Goal: Information Seeking & Learning: Learn about a topic

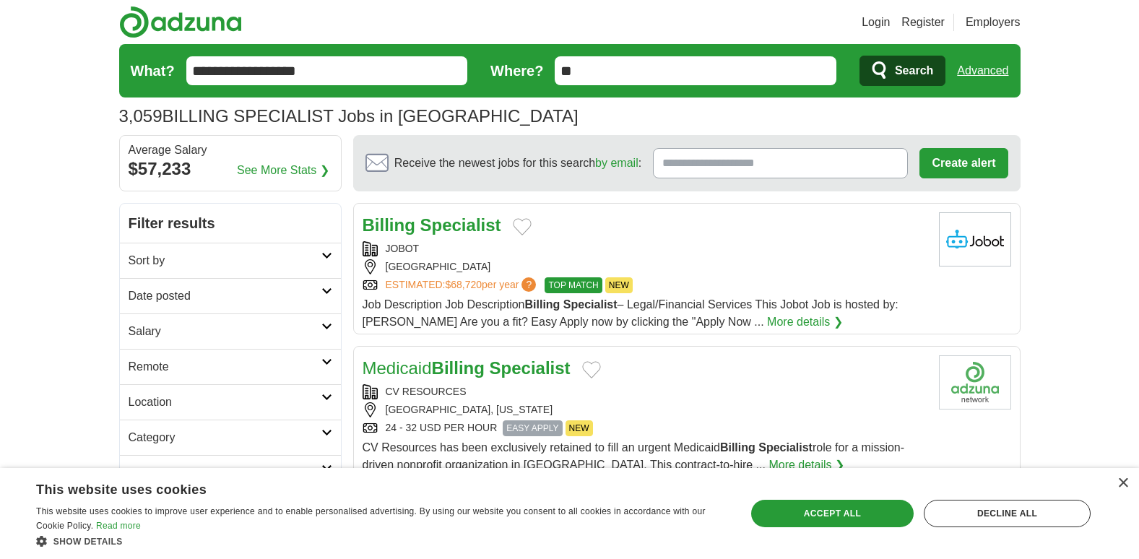
scroll to position [630, 0]
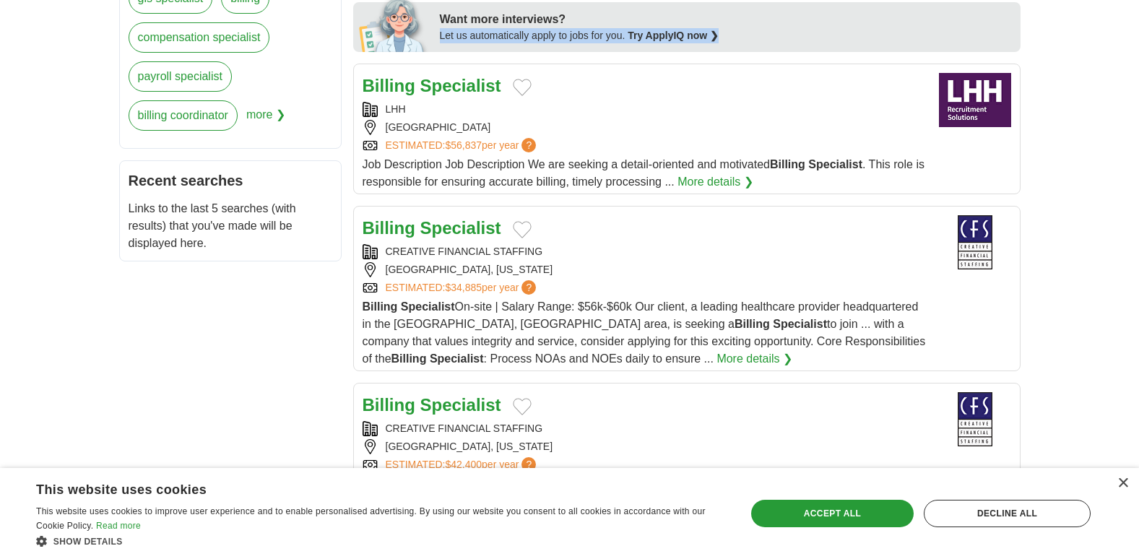
drag, startPoint x: 810, startPoint y: 14, endPoint x: 1152, endPoint y: 30, distance: 342.0
click at [1139, 30] on html "Login Register Employers 3,059 BILLING SPECIALIST Jobs in US Salary Salary Sele…" at bounding box center [569, 564] width 1139 height 2389
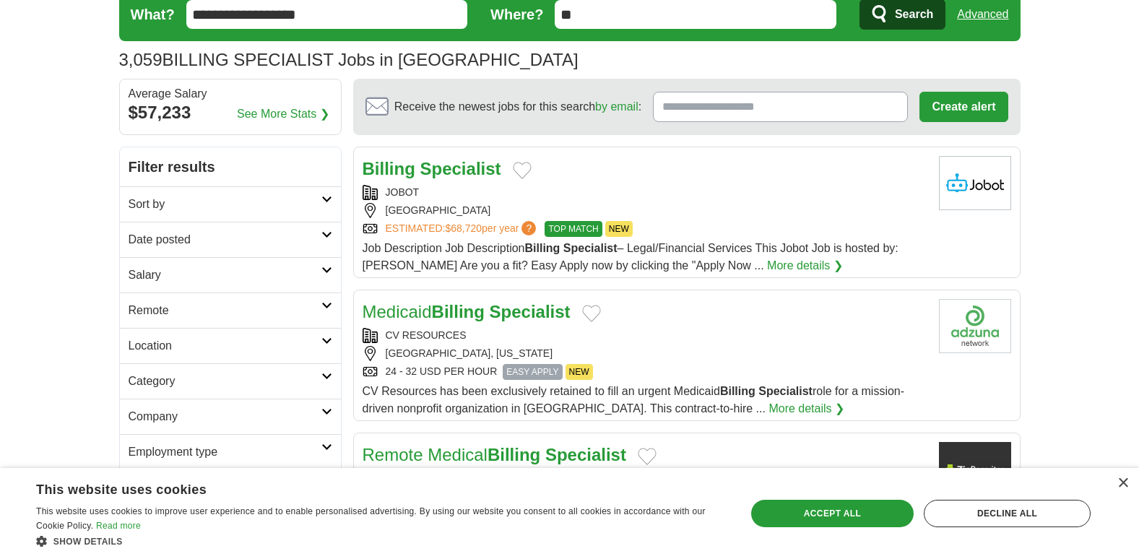
scroll to position [0, 0]
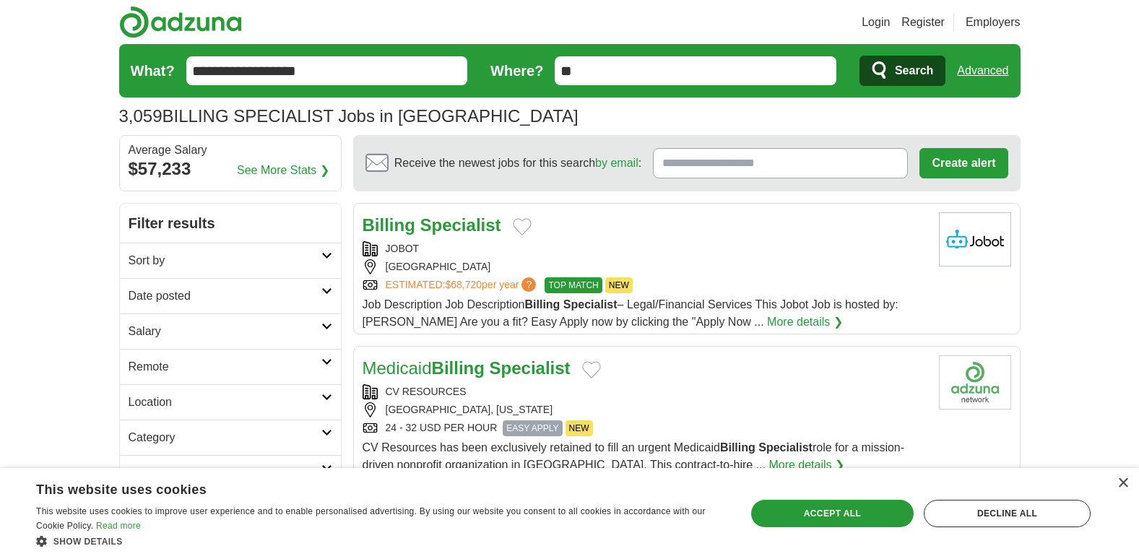
click at [620, 67] on input "**" at bounding box center [696, 70] width 282 height 29
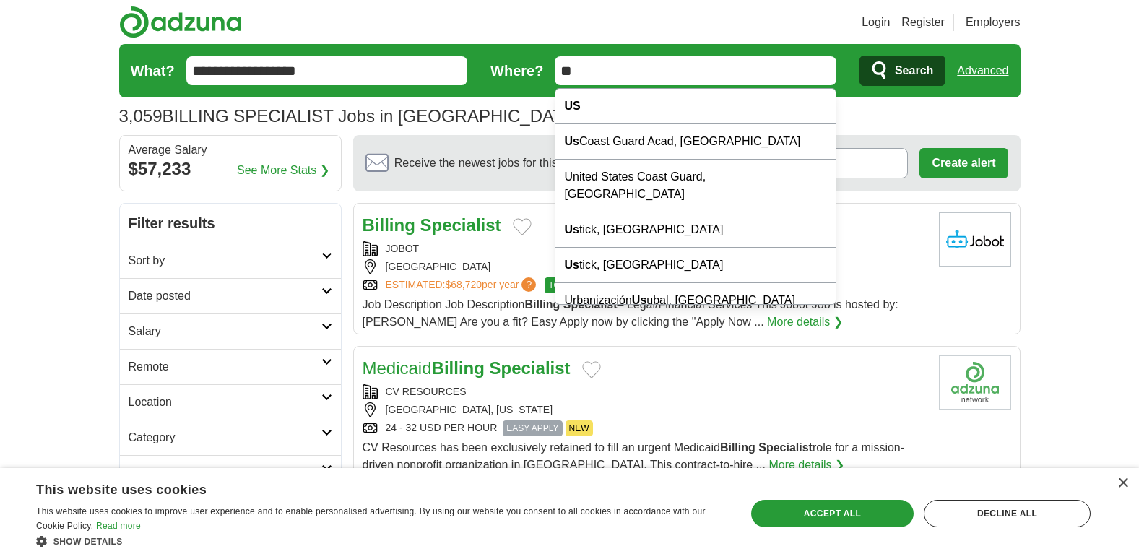
drag, startPoint x: 620, startPoint y: 67, endPoint x: 531, endPoint y: 83, distance: 90.3
click at [531, 83] on form "**********" at bounding box center [570, 70] width 902 height 53
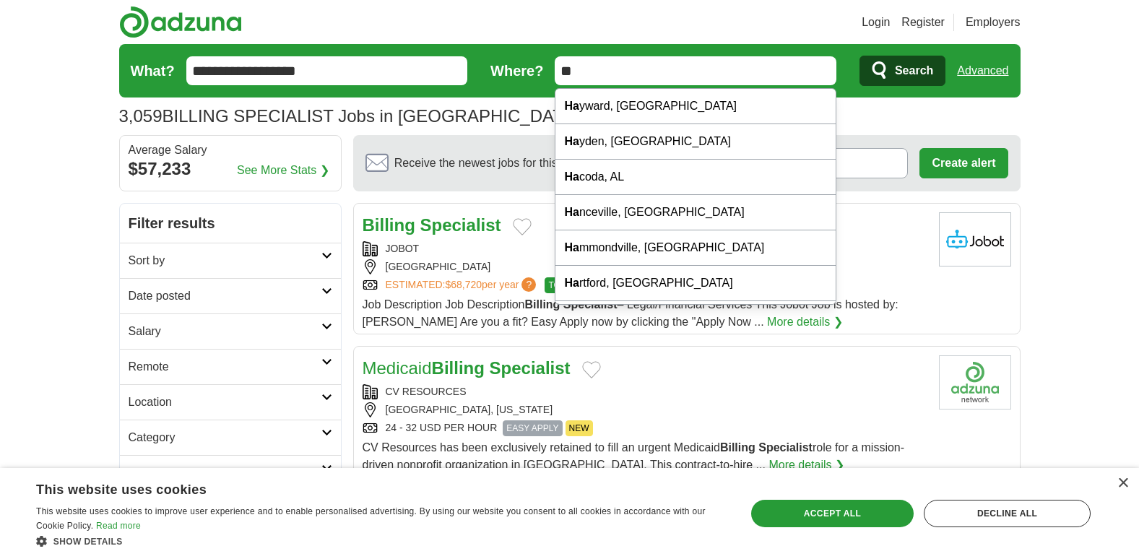
type input "*"
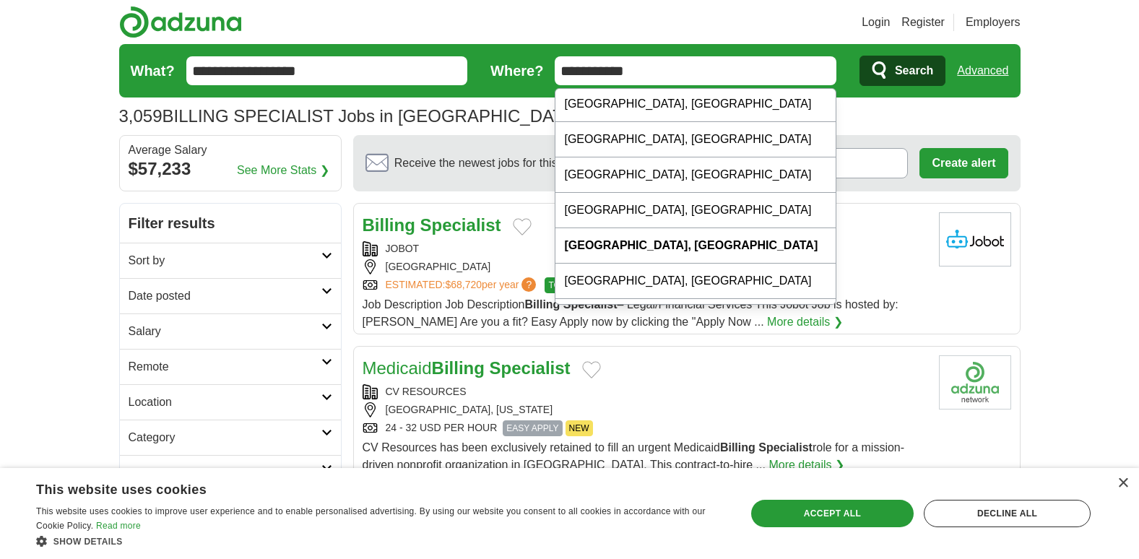
scroll to position [94, 0]
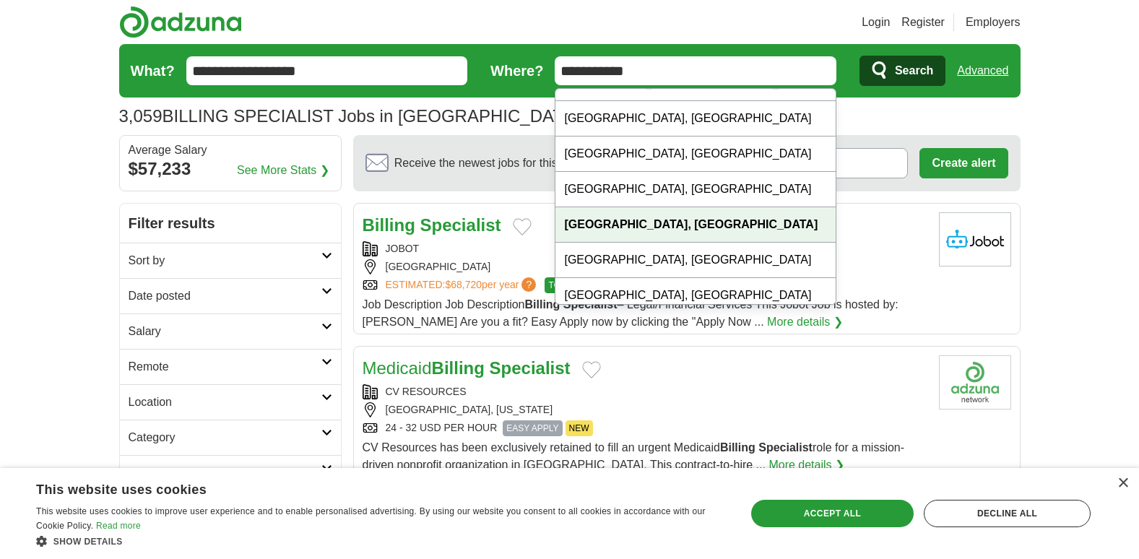
click at [735, 232] on div "Trenton, NJ" at bounding box center [696, 224] width 280 height 35
type input "**********"
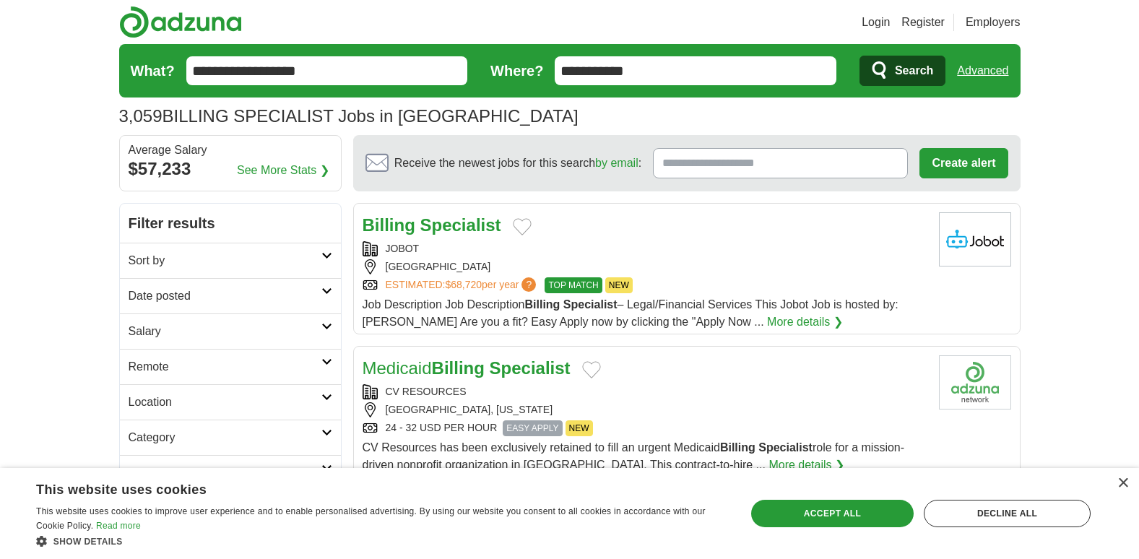
click at [913, 79] on span "Search" at bounding box center [914, 70] width 38 height 29
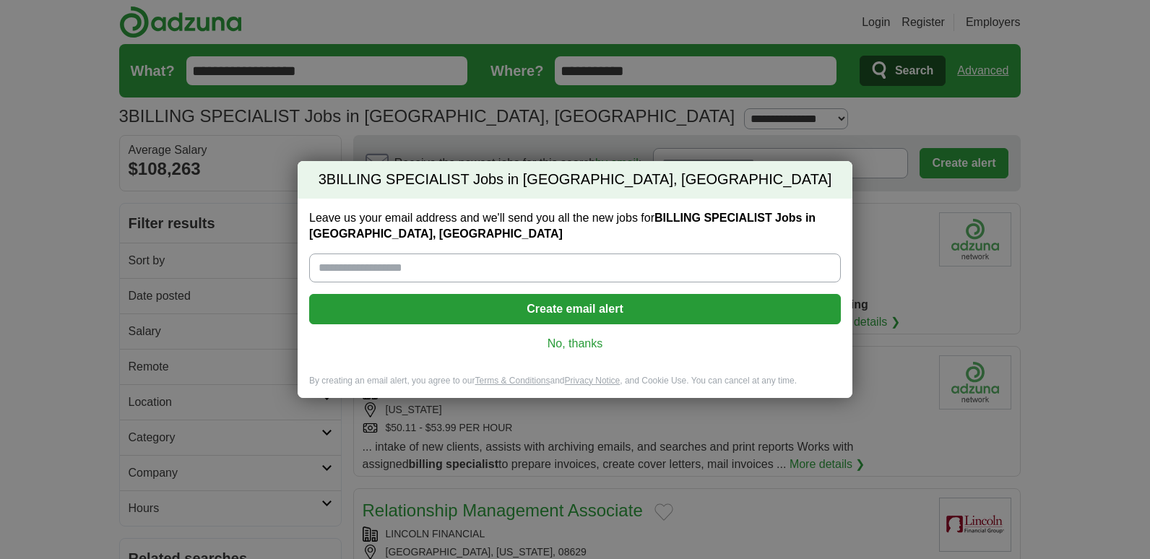
click at [576, 274] on input "Leave us your email address and we'll send you all the new jobs for BILLING SPE…" at bounding box center [575, 268] width 532 height 29
type input "**********"
click at [483, 309] on button "Create email alert" at bounding box center [575, 309] width 532 height 30
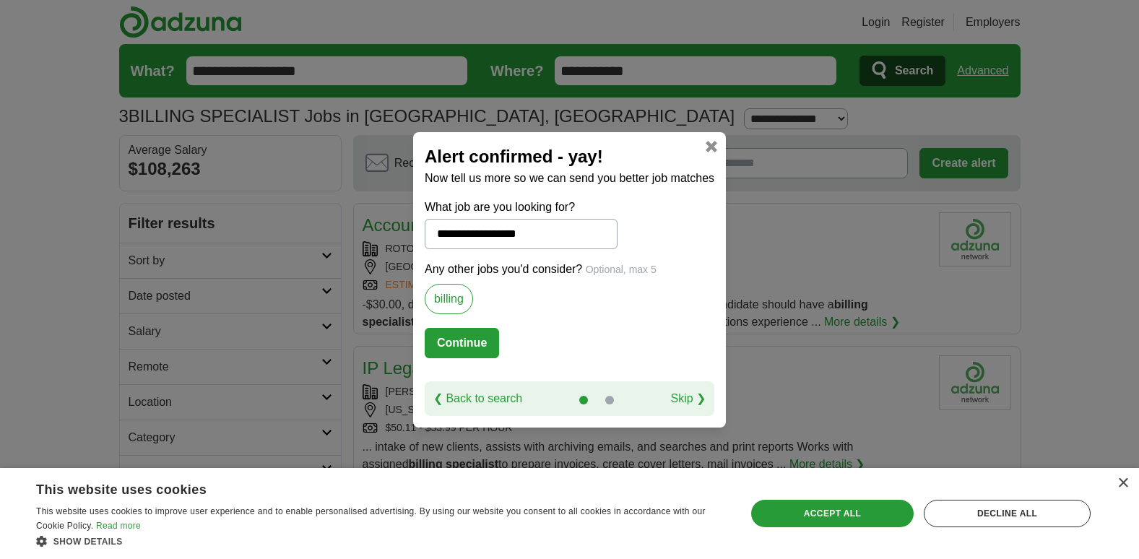
click at [459, 339] on button "Continue" at bounding box center [462, 343] width 74 height 30
select select "*"
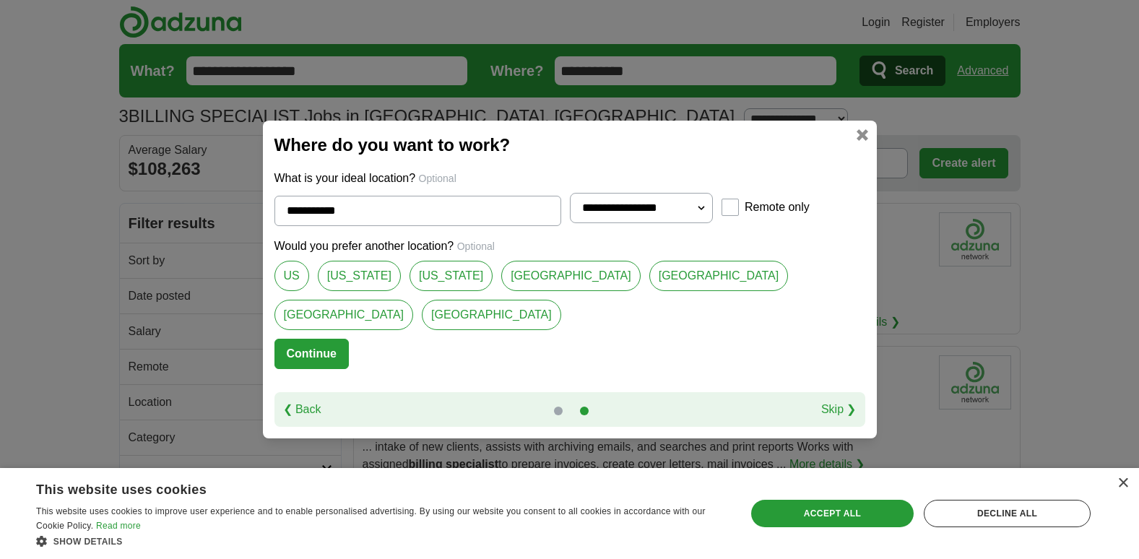
click at [574, 291] on link "Mercer County" at bounding box center [570, 276] width 139 height 30
click at [414, 300] on link "Trenton" at bounding box center [344, 315] width 139 height 30
click at [571, 291] on link "Mercer County" at bounding box center [570, 276] width 139 height 30
type input "**********"
click at [349, 339] on button "Continue" at bounding box center [312, 354] width 74 height 30
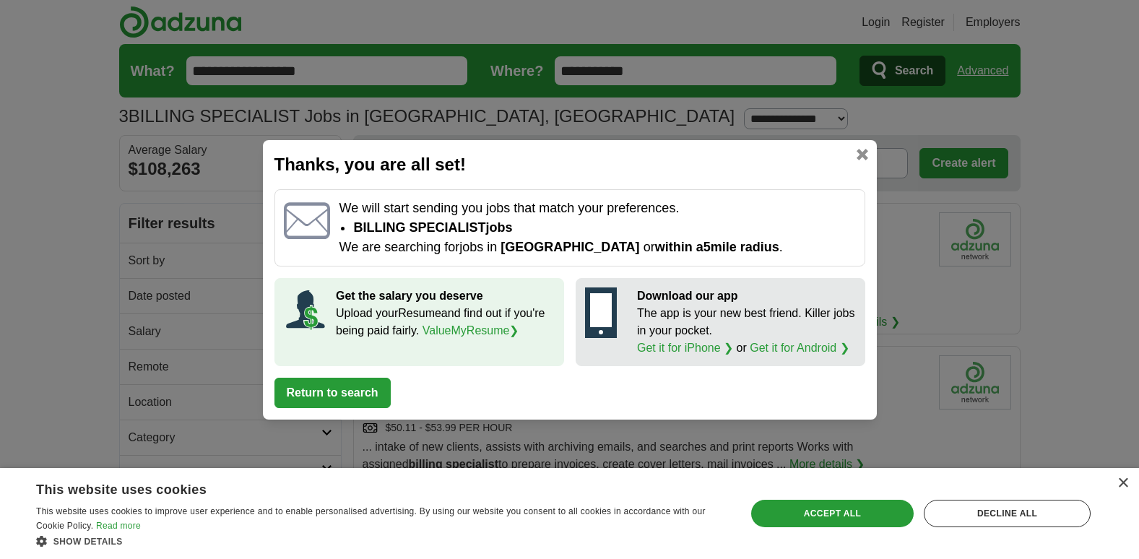
click at [357, 401] on button "Return to search" at bounding box center [333, 393] width 116 height 30
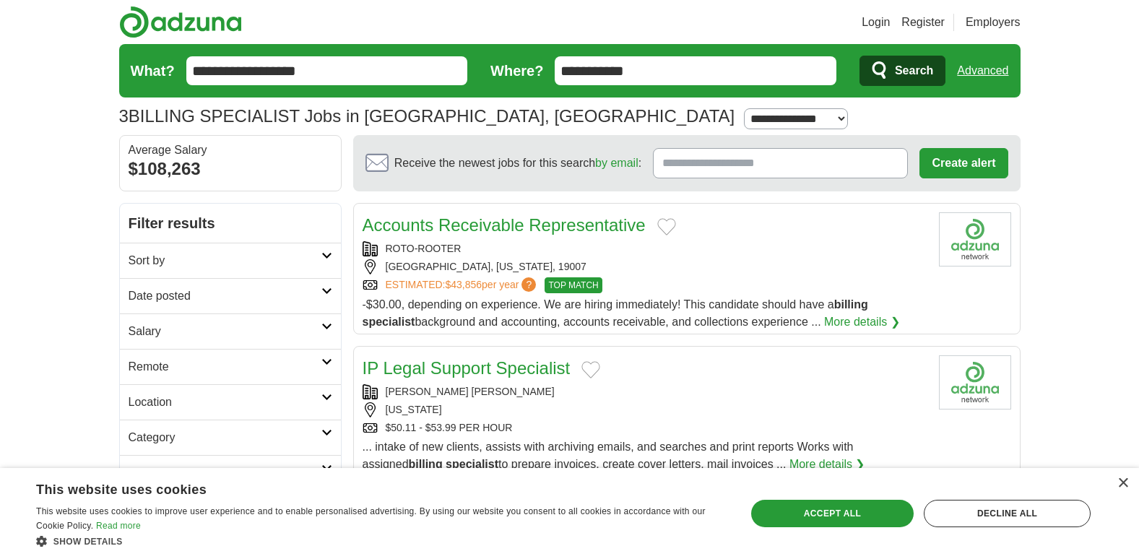
scroll to position [20, 0]
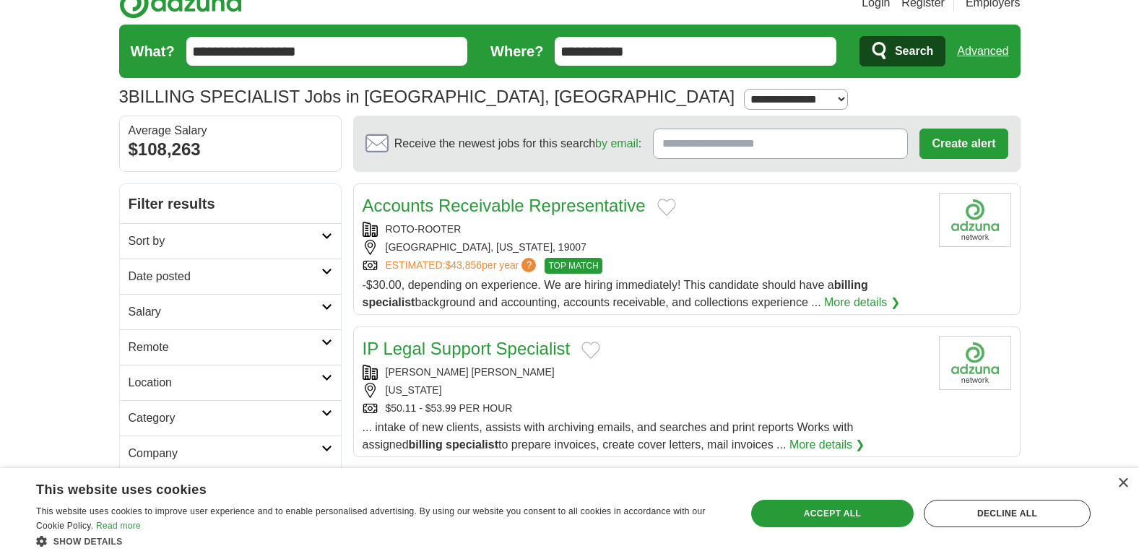
click at [912, 51] on span "Search" at bounding box center [914, 51] width 38 height 29
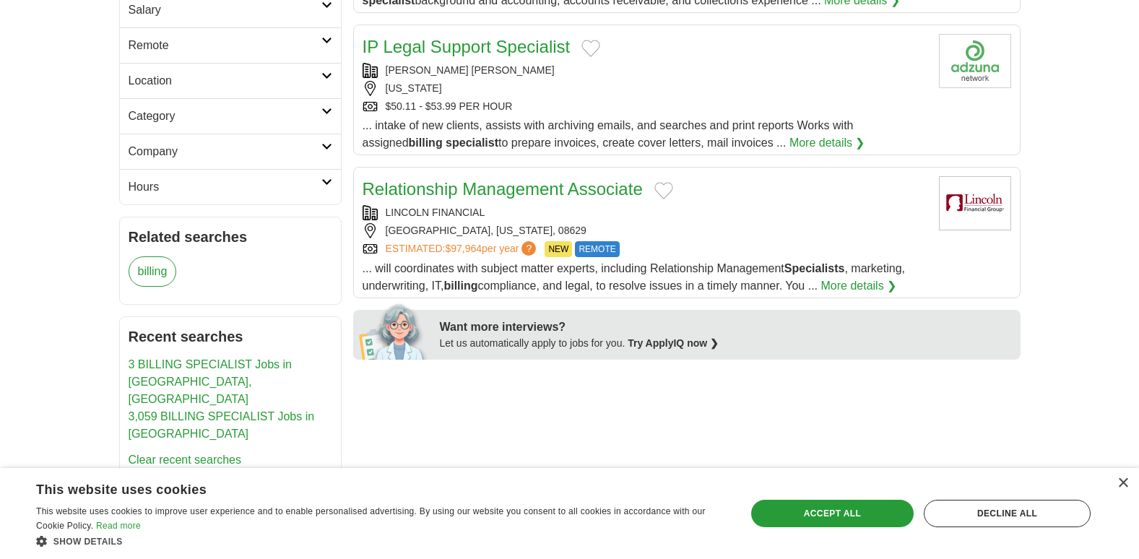
scroll to position [316, 0]
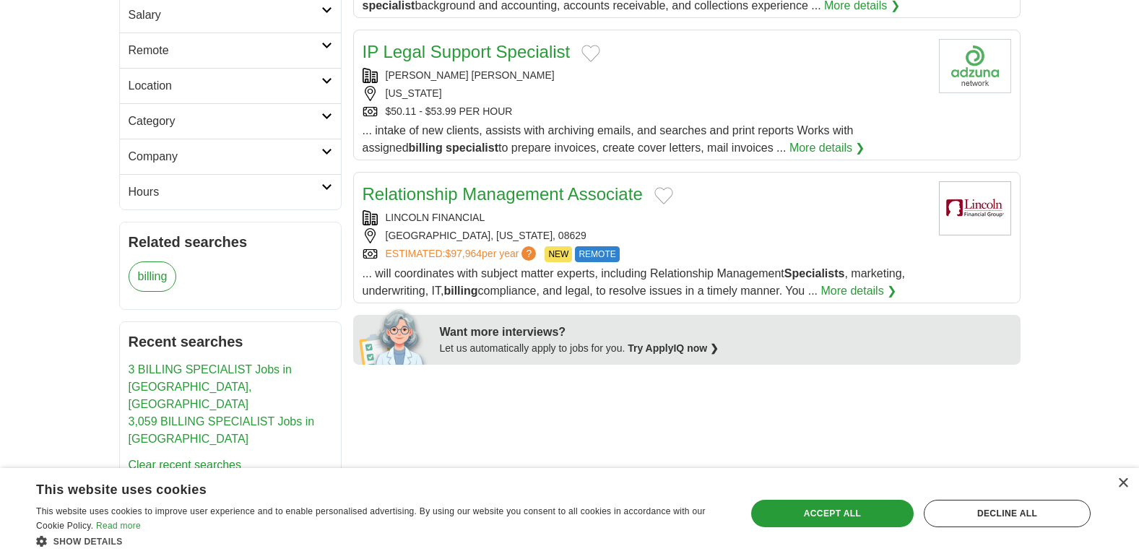
click at [592, 193] on link "Relationship Management Associate" at bounding box center [503, 194] width 280 height 20
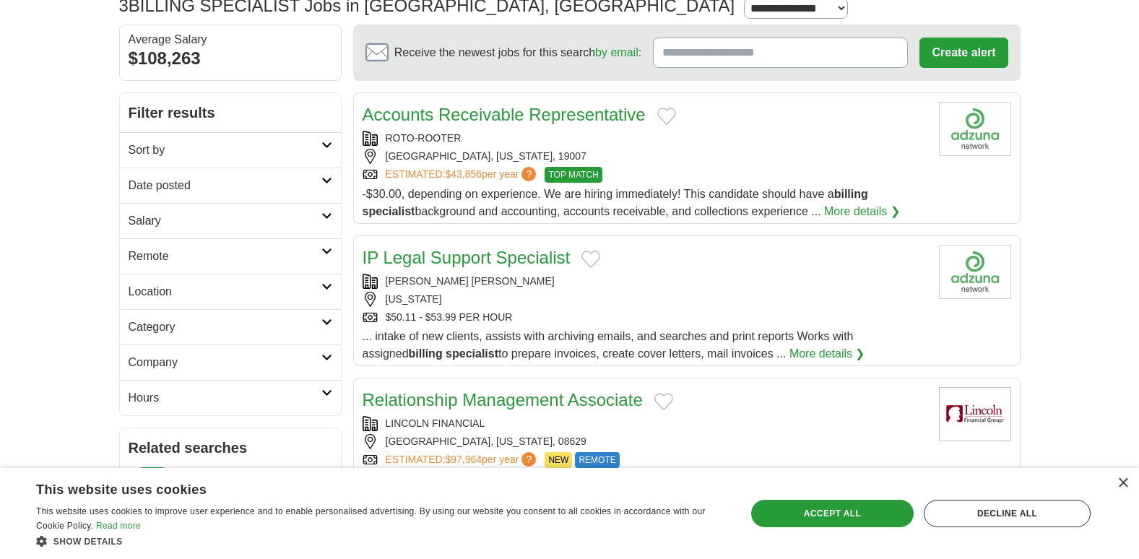
scroll to position [84, 0]
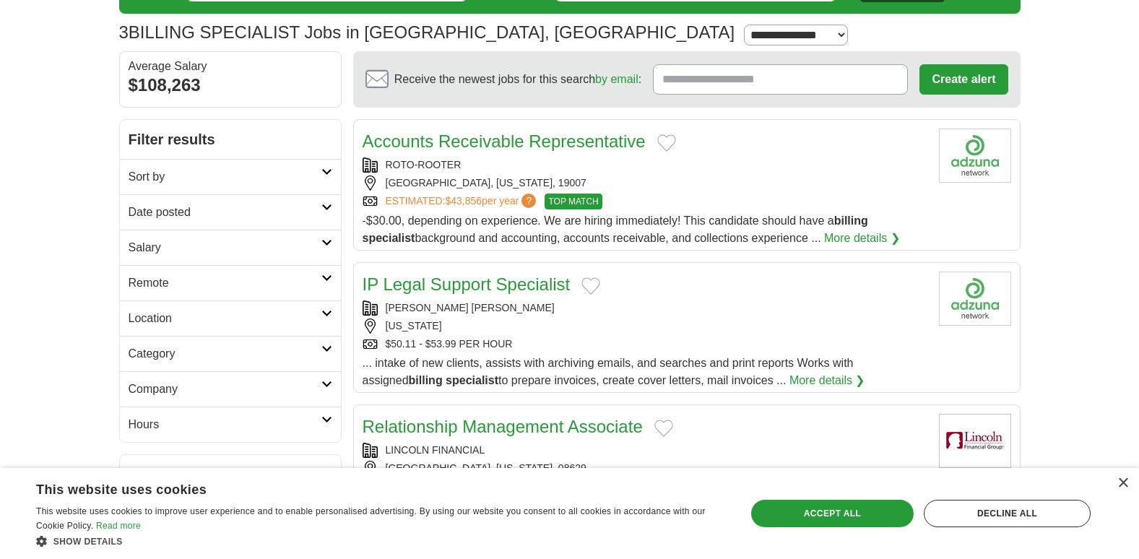
click at [327, 220] on link "Date posted" at bounding box center [230, 211] width 221 height 35
click at [216, 267] on link "Last 3 days" at bounding box center [231, 267] width 204 height 17
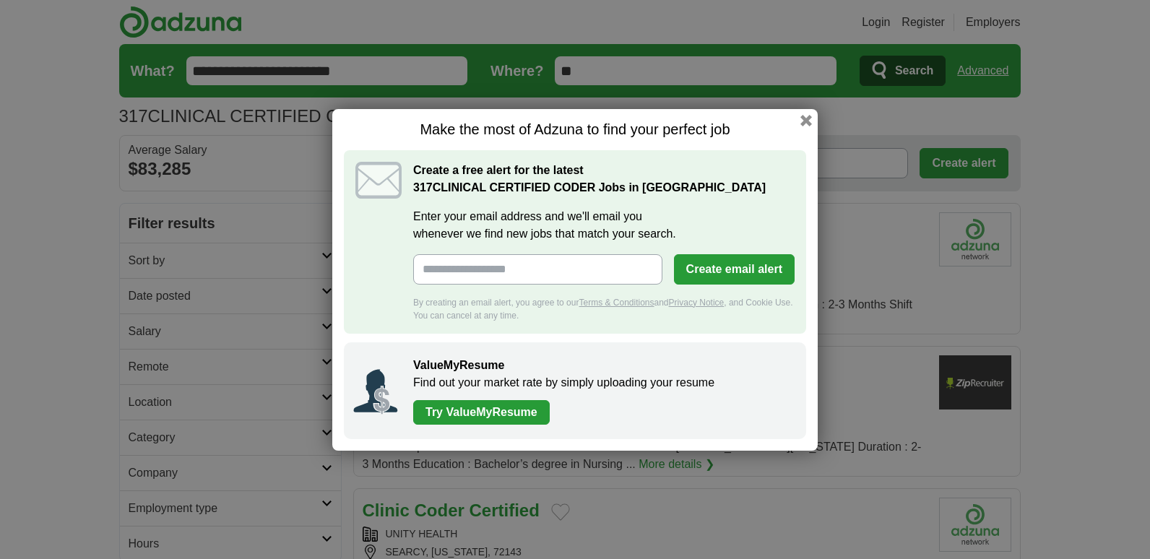
click at [555, 272] on input "Enter your email address and we'll email you whenever we find new jobs that mat…" at bounding box center [537, 269] width 249 height 30
type input "**********"
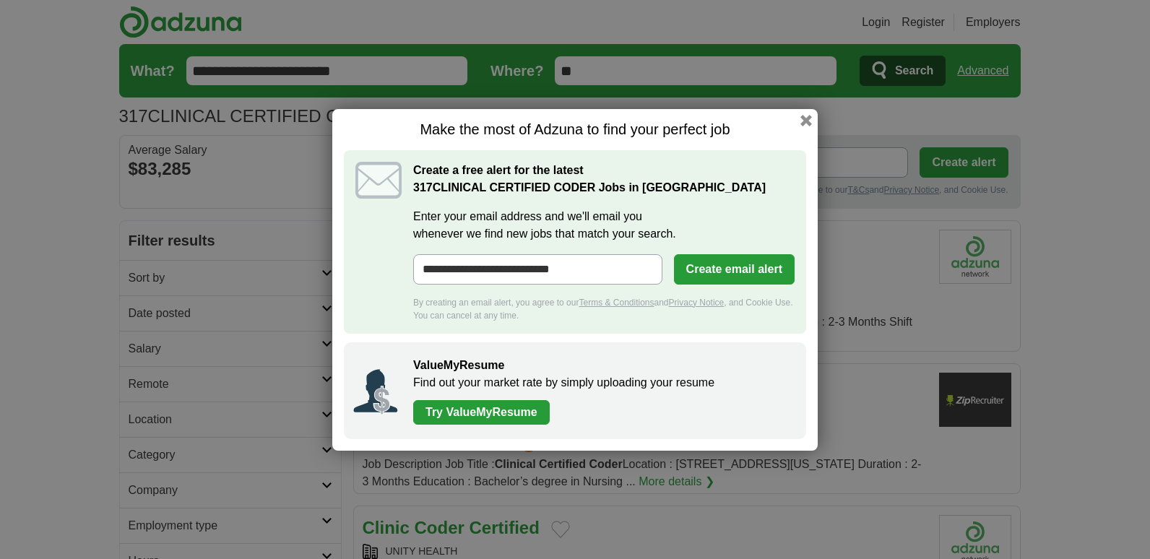
click at [701, 275] on button "Create email alert" at bounding box center [734, 269] width 121 height 30
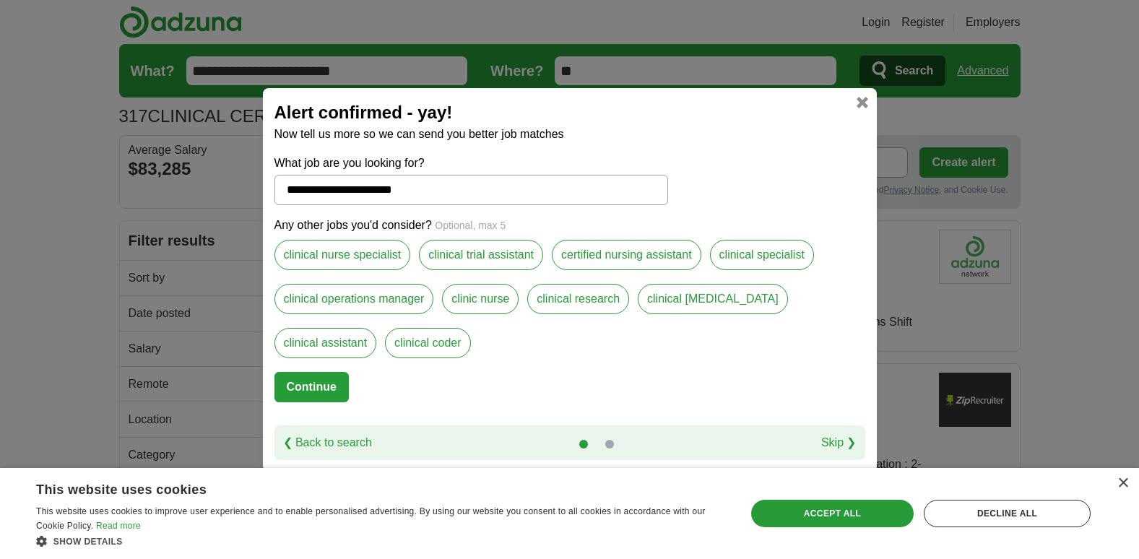
click at [441, 347] on label "clinical coder" at bounding box center [427, 343] width 85 height 30
click at [308, 389] on button "Continue" at bounding box center [312, 387] width 74 height 30
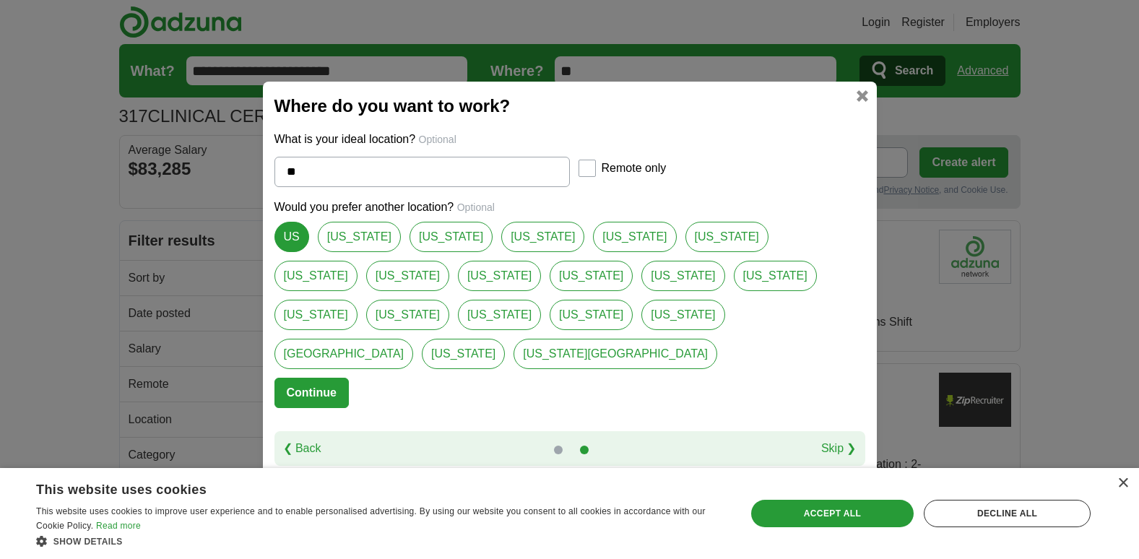
click at [297, 387] on button "Continue" at bounding box center [312, 393] width 74 height 30
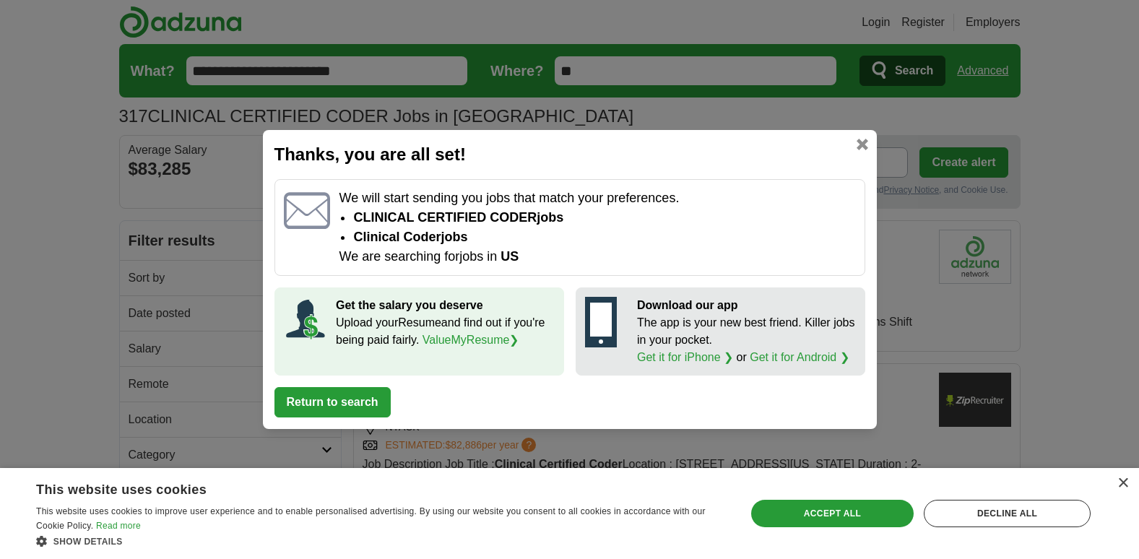
click at [350, 407] on button "Return to search" at bounding box center [333, 402] width 116 height 30
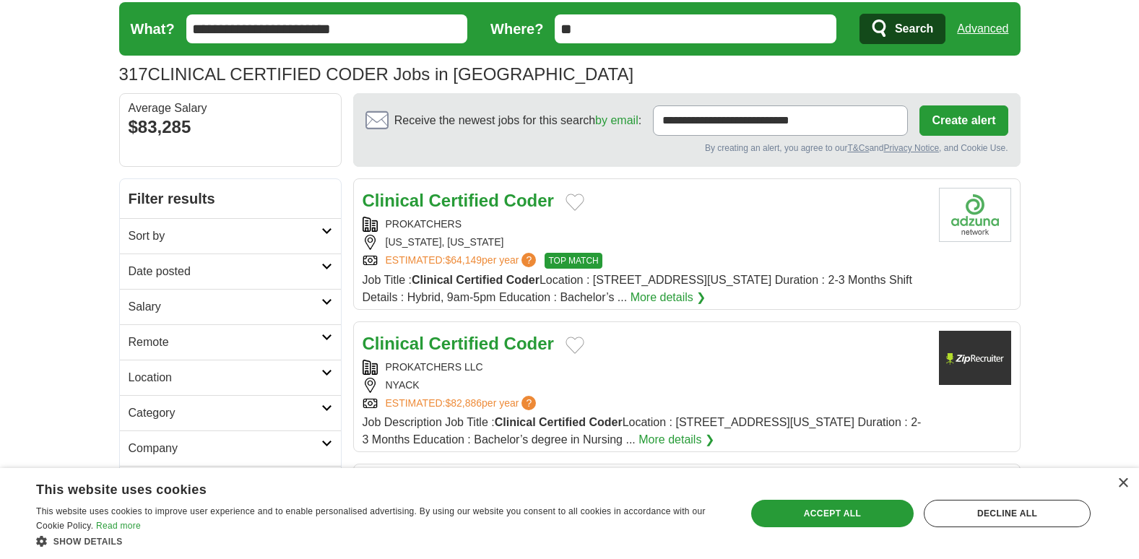
scroll to position [46, 0]
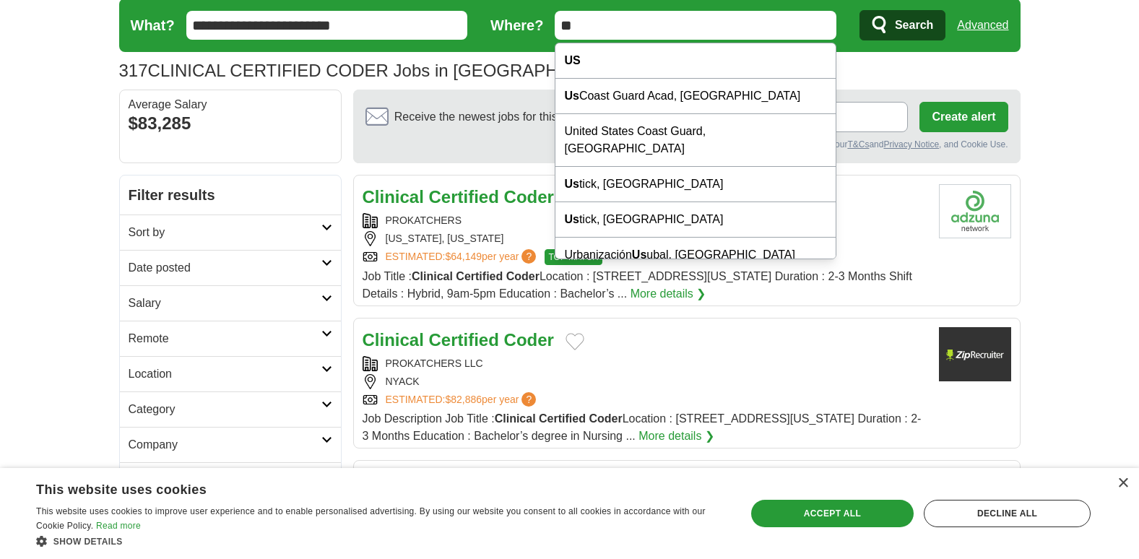
drag, startPoint x: 673, startPoint y: 25, endPoint x: 555, endPoint y: 33, distance: 118.1
click at [555, 33] on input "**" at bounding box center [696, 25] width 282 height 29
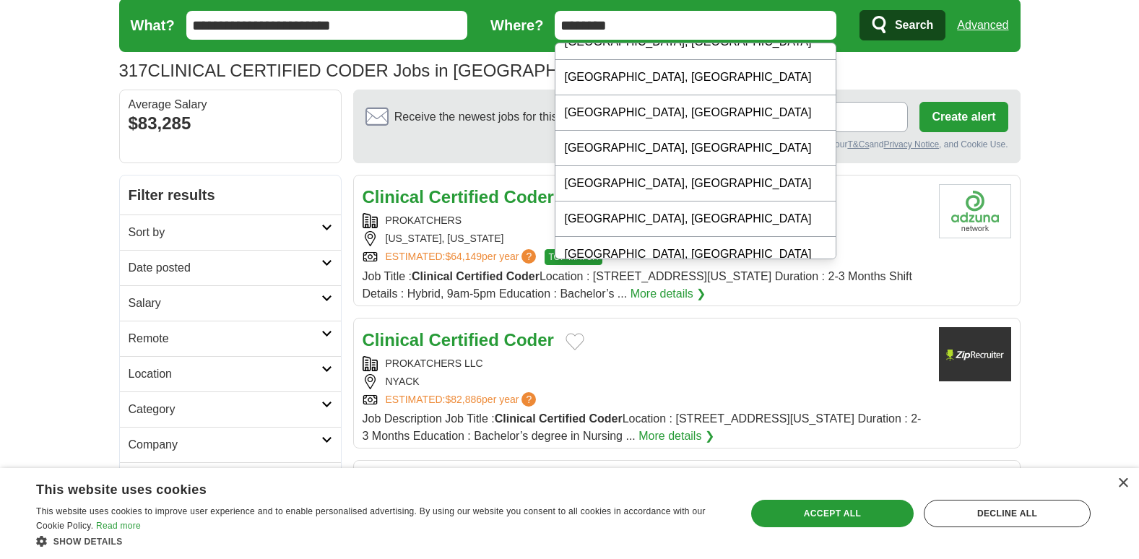
scroll to position [139, 0]
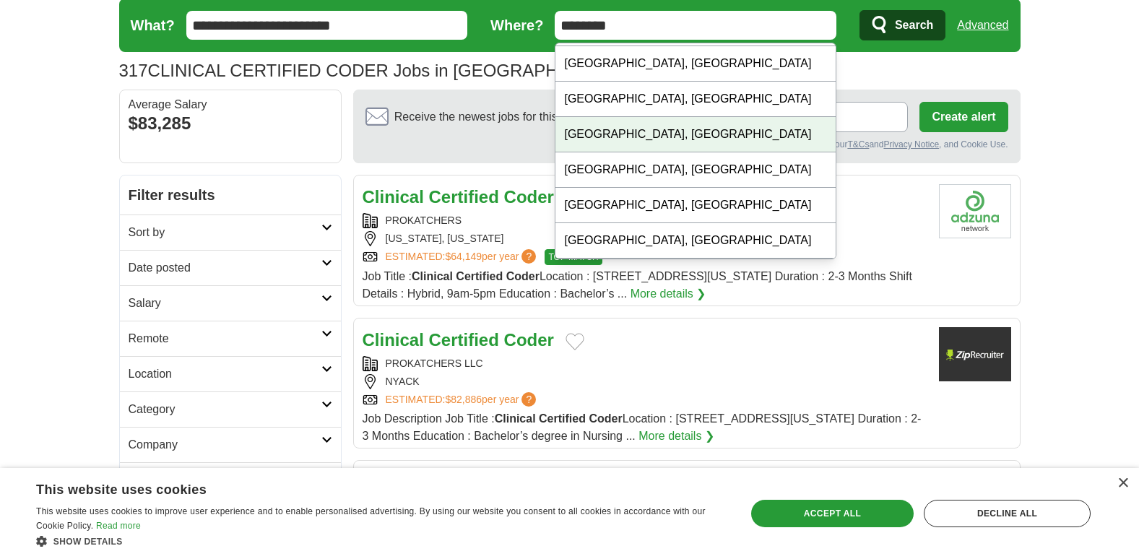
click at [758, 144] on div "Trenton, NJ" at bounding box center [696, 134] width 280 height 35
type input "**********"
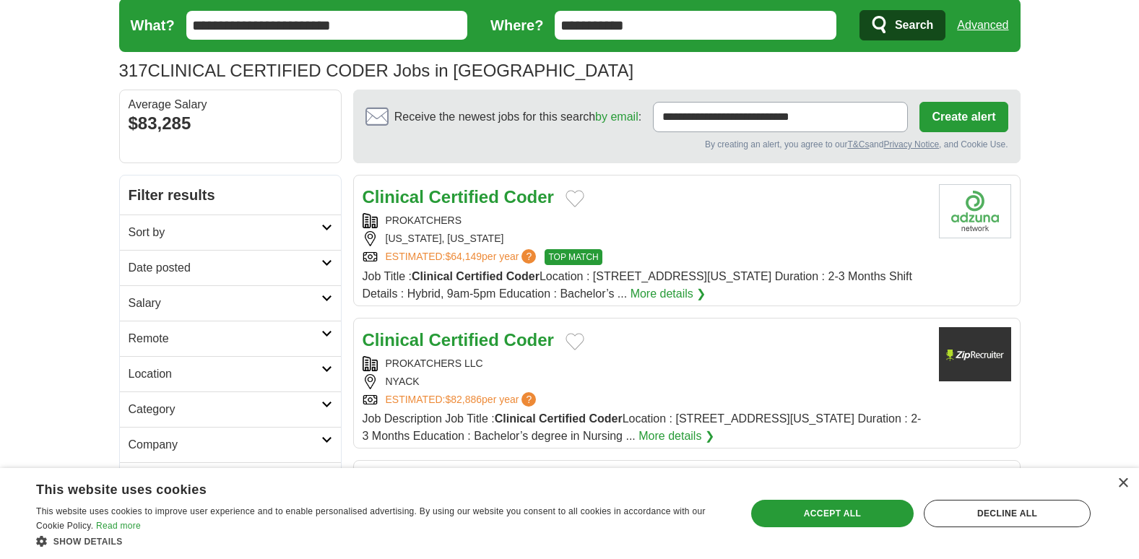
click at [895, 27] on span "Search" at bounding box center [914, 25] width 38 height 29
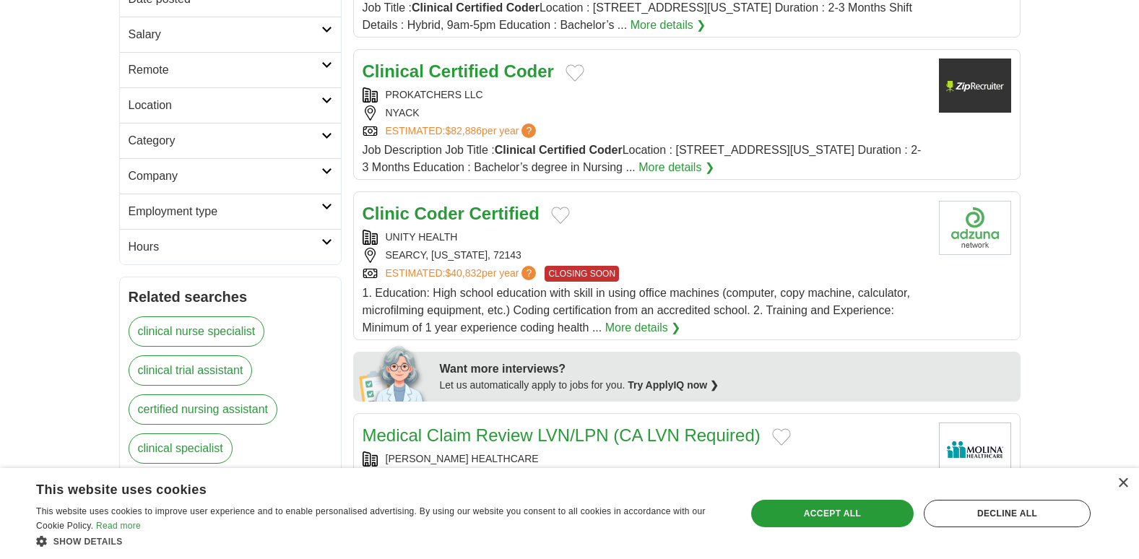
scroll to position [318, 0]
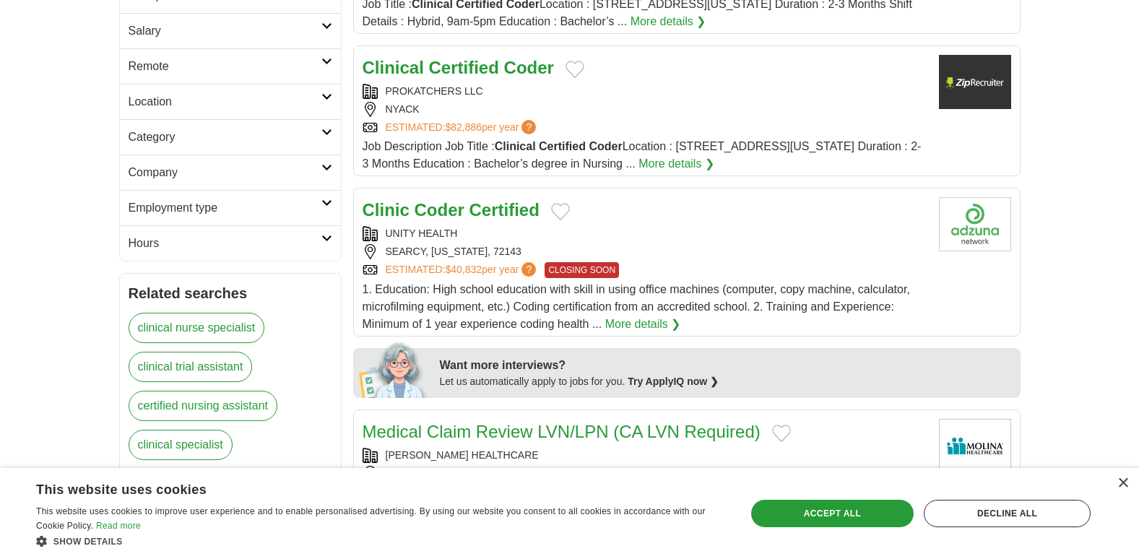
click at [637, 323] on link "More details ❯" at bounding box center [643, 324] width 76 height 17
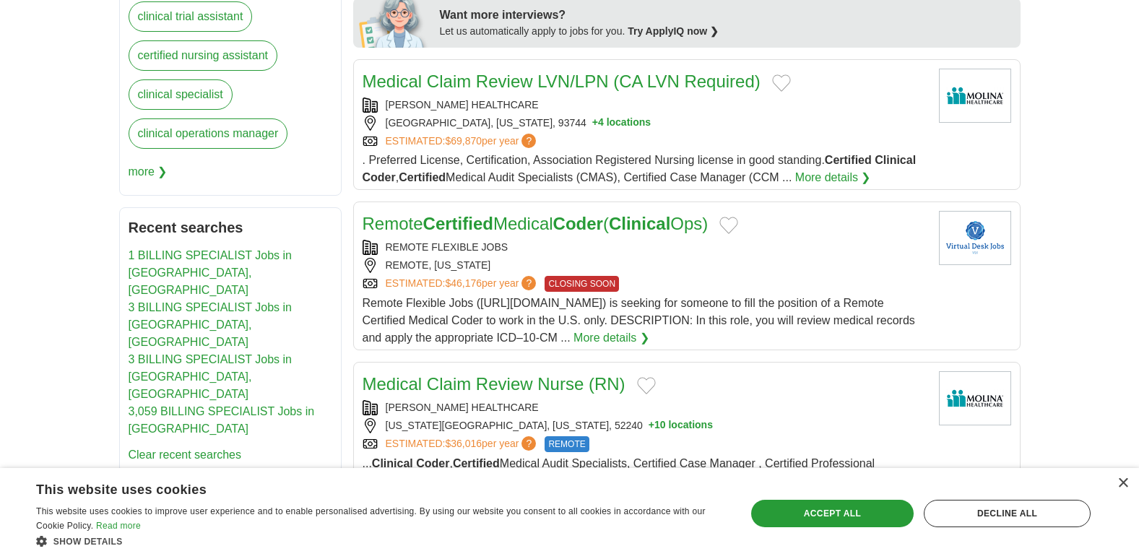
scroll to position [672, 0]
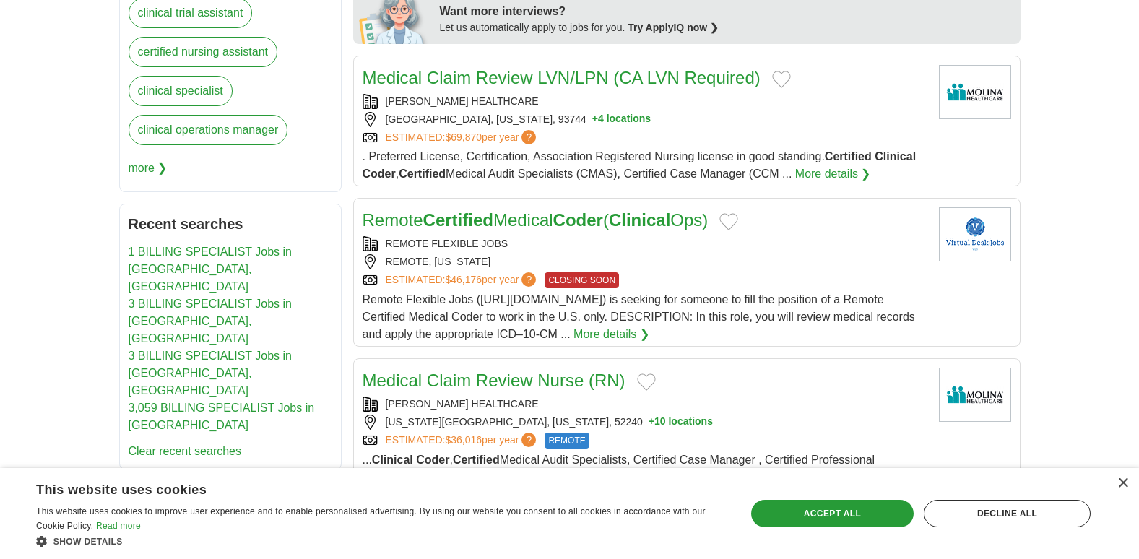
click at [666, 223] on strong "Clinical" at bounding box center [639, 220] width 61 height 20
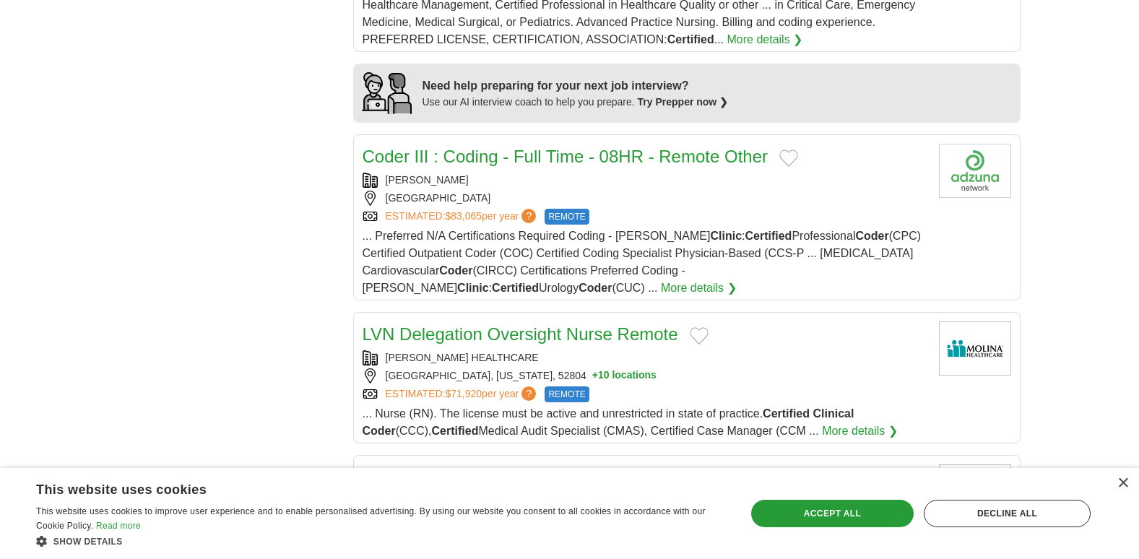
scroll to position [1155, 0]
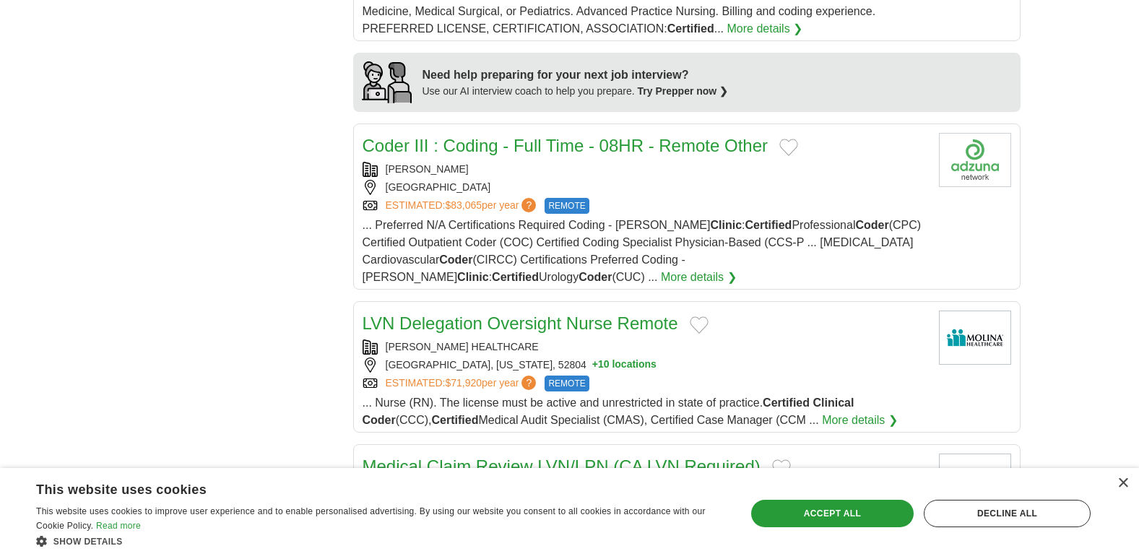
click at [586, 149] on link "Coder III : Coding - Full Time - 08HR - Remote Other" at bounding box center [566, 146] width 406 height 20
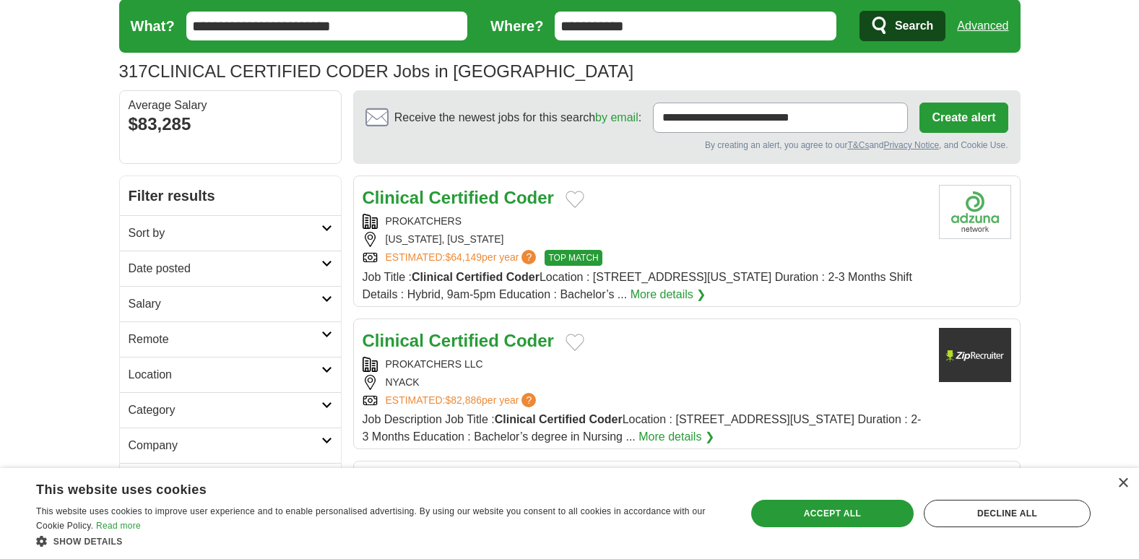
scroll to position [0, 0]
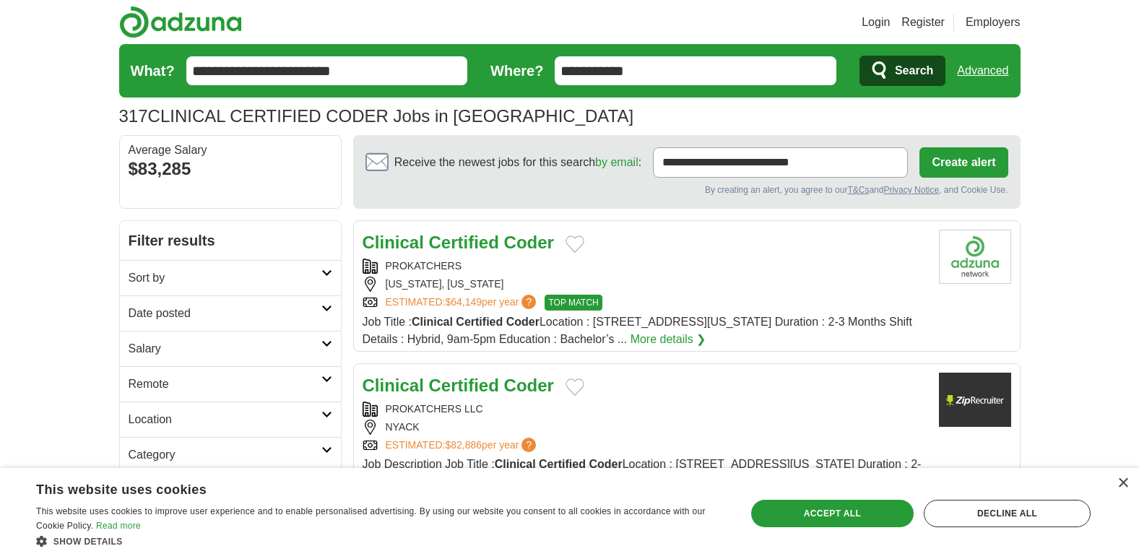
click at [331, 310] on icon at bounding box center [326, 308] width 11 height 7
click at [186, 375] on link "Last 3 days" at bounding box center [231, 368] width 204 height 17
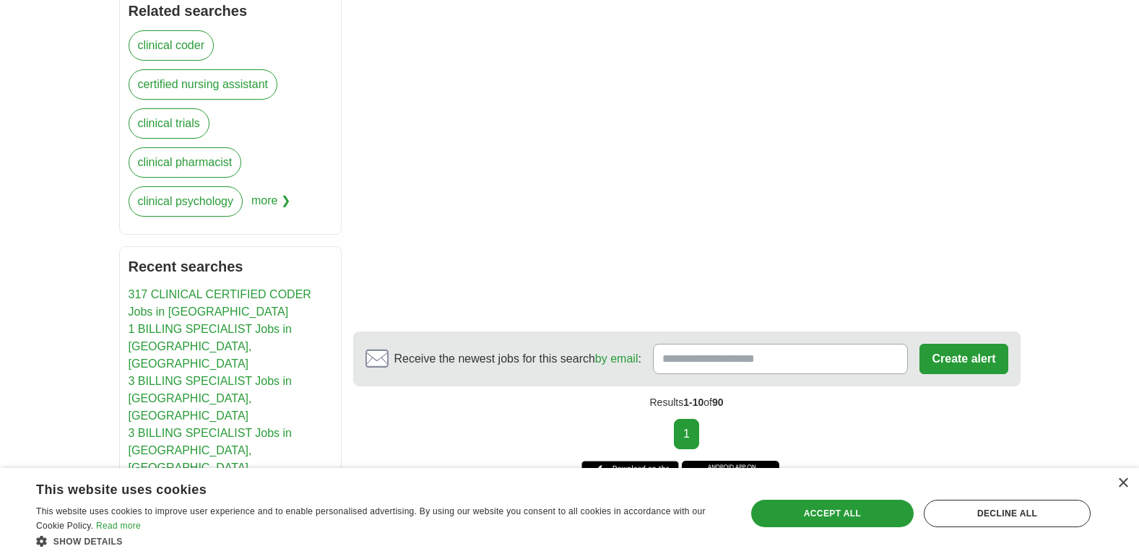
scroll to position [526, 0]
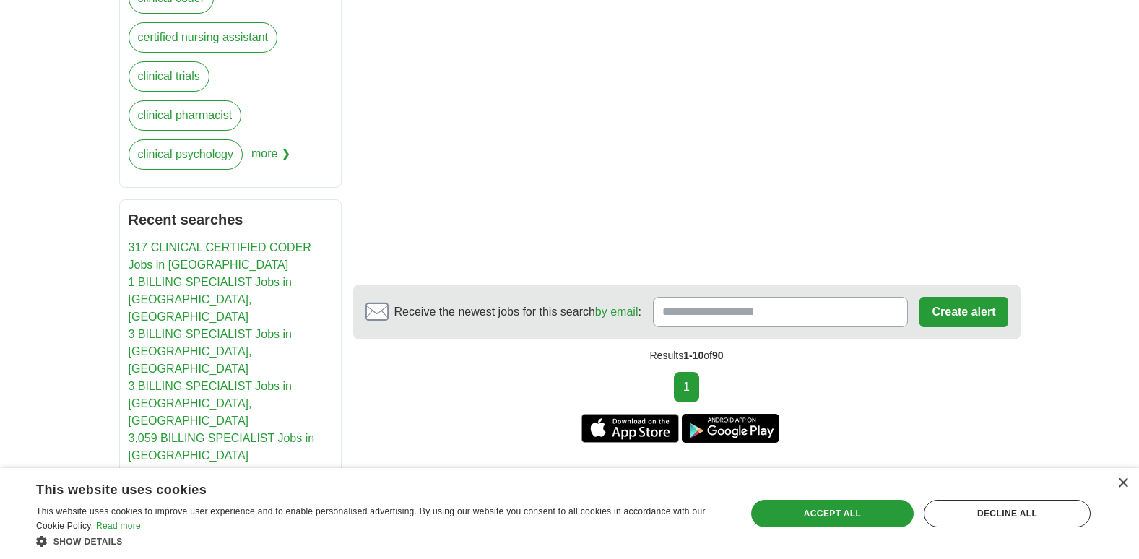
click at [242, 247] on link "317 CLINICAL CERTIFIED CODER Jobs in [GEOGRAPHIC_DATA]" at bounding box center [220, 256] width 183 height 30
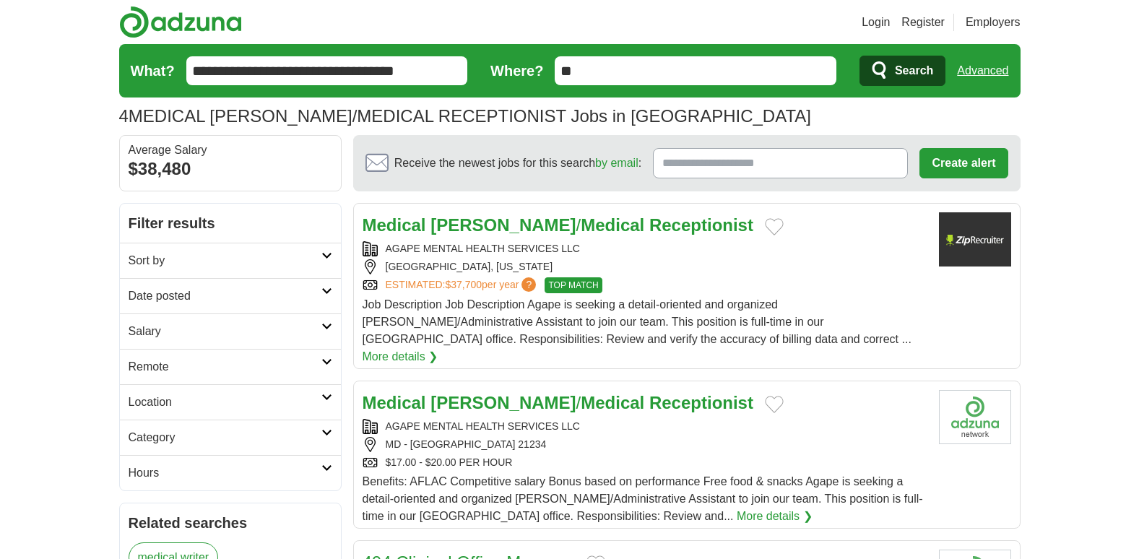
click at [629, 72] on input "**" at bounding box center [696, 70] width 282 height 29
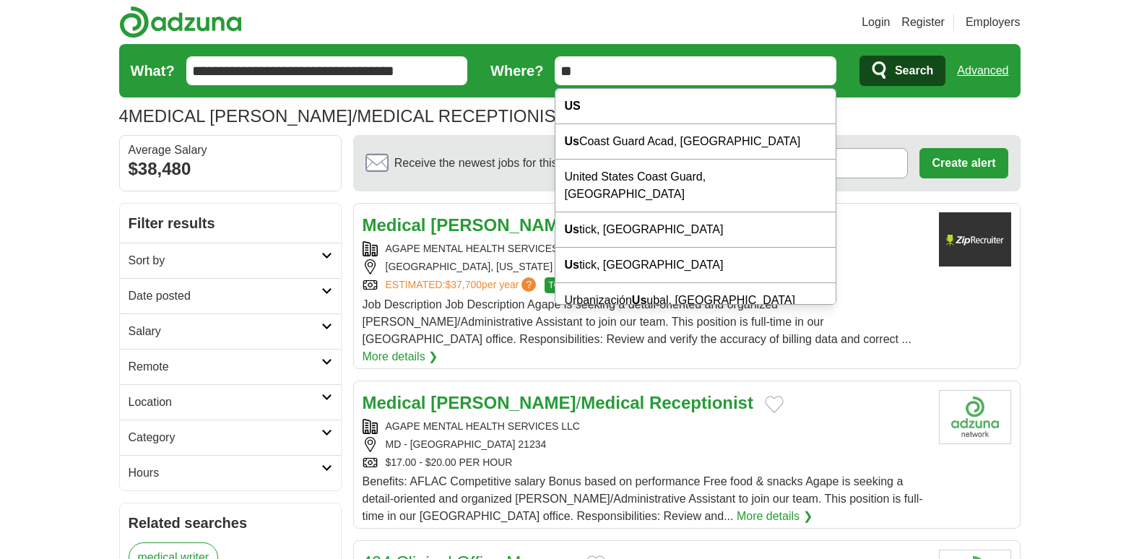
type input "*"
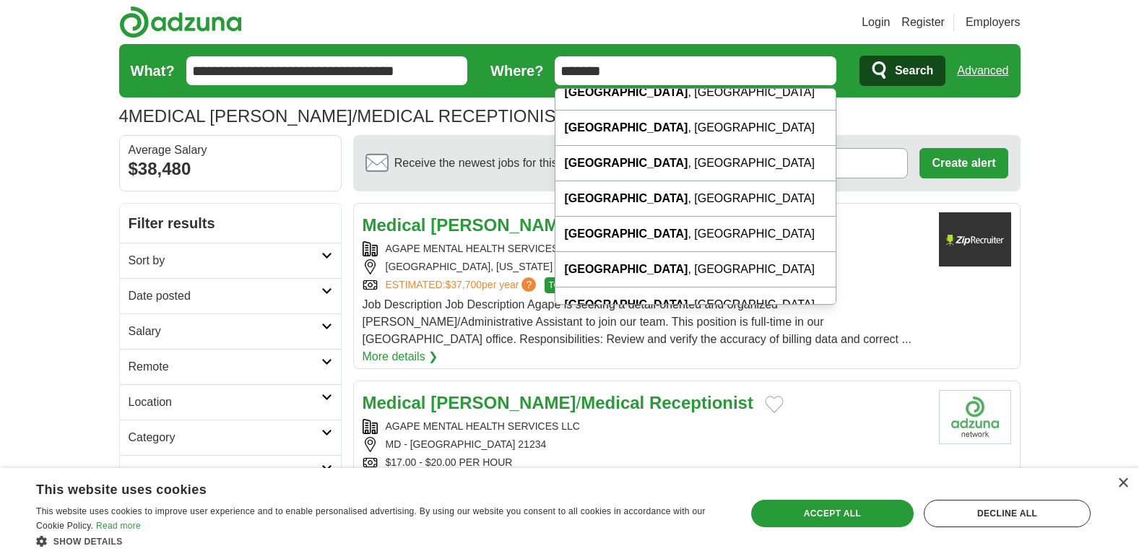
scroll to position [106, 0]
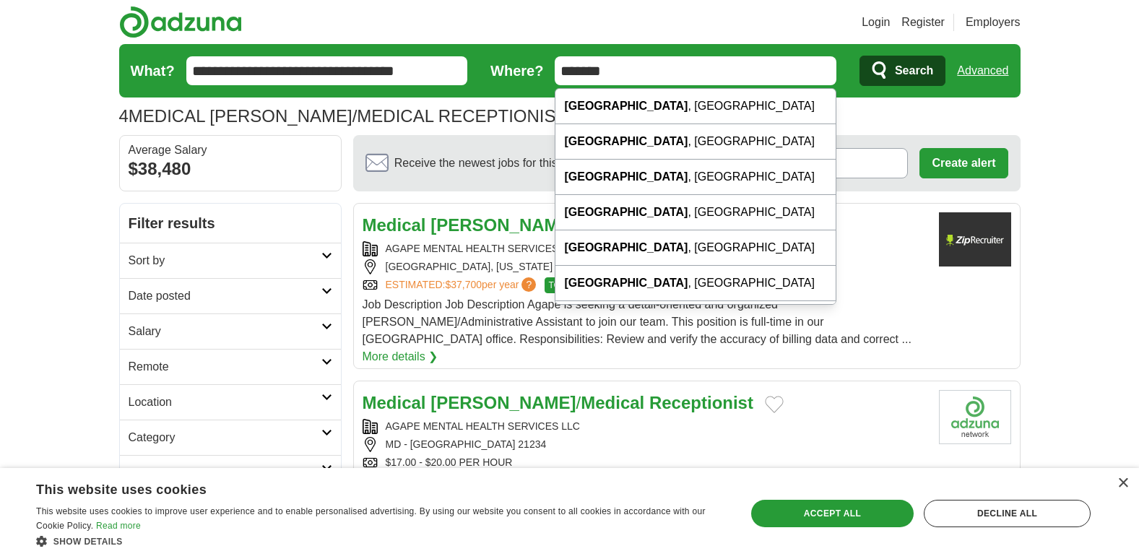
click at [781, 224] on div "[GEOGRAPHIC_DATA] , [GEOGRAPHIC_DATA]" at bounding box center [696, 212] width 280 height 35
type input "**********"
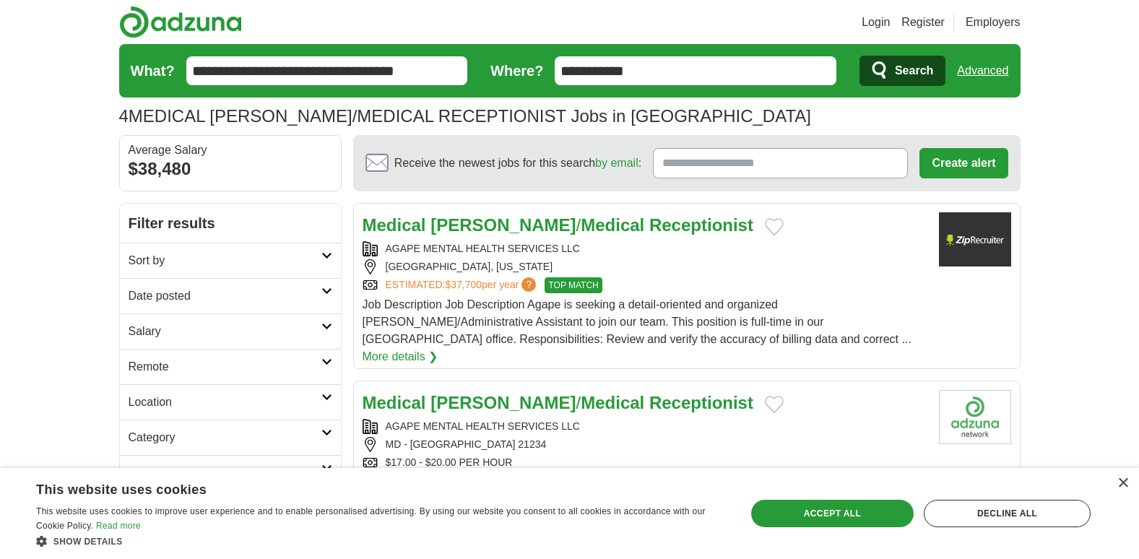
click at [896, 84] on span "Search" at bounding box center [914, 70] width 38 height 29
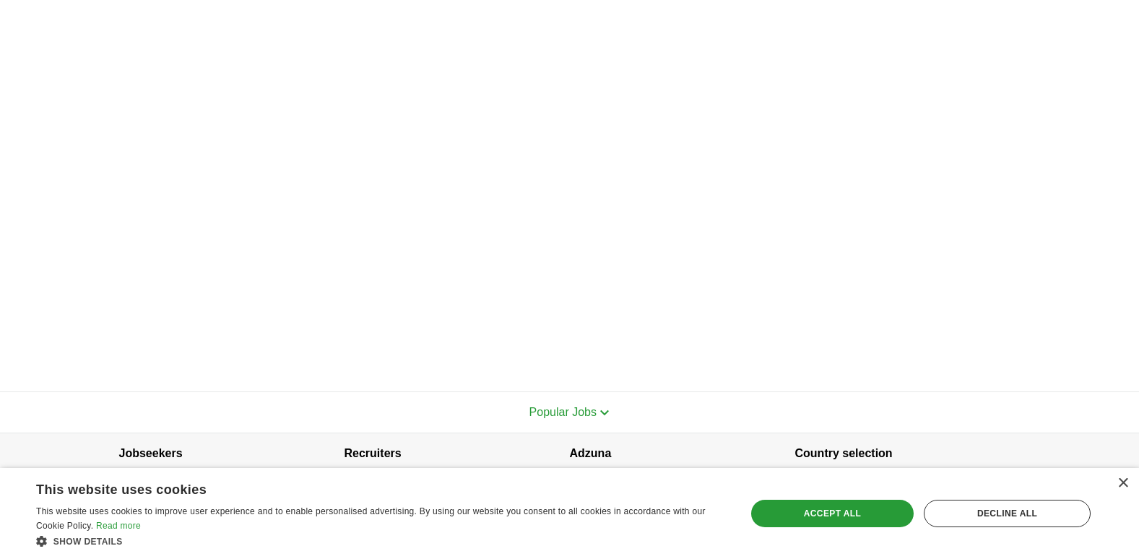
scroll to position [415, 0]
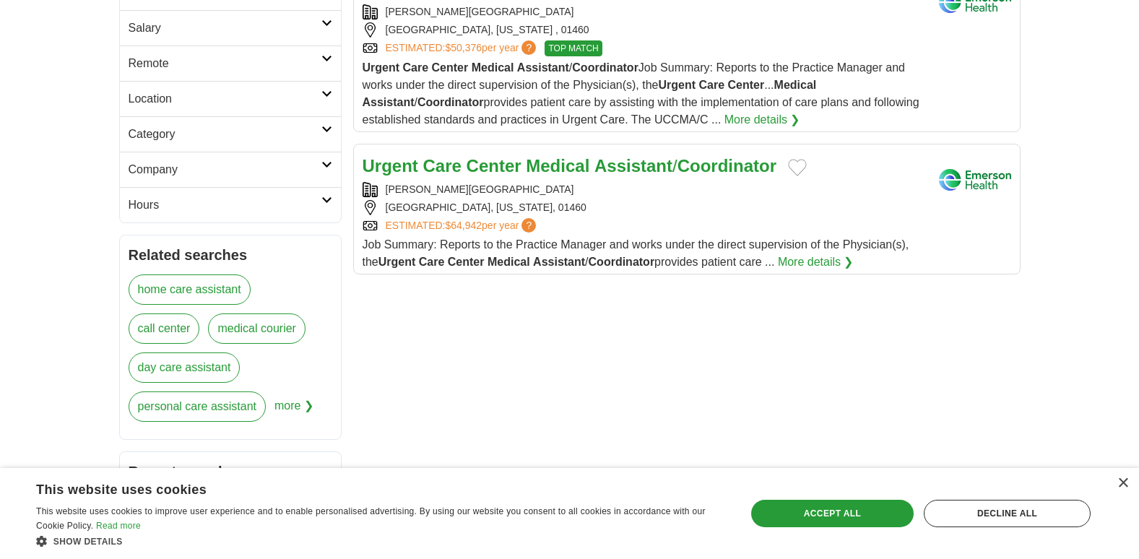
scroll to position [238, 0]
